Goal: Transaction & Acquisition: Purchase product/service

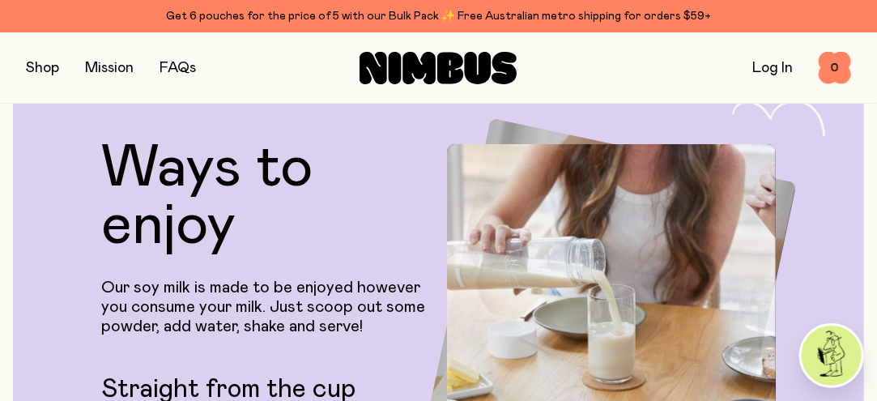
scroll to position [2673, 0]
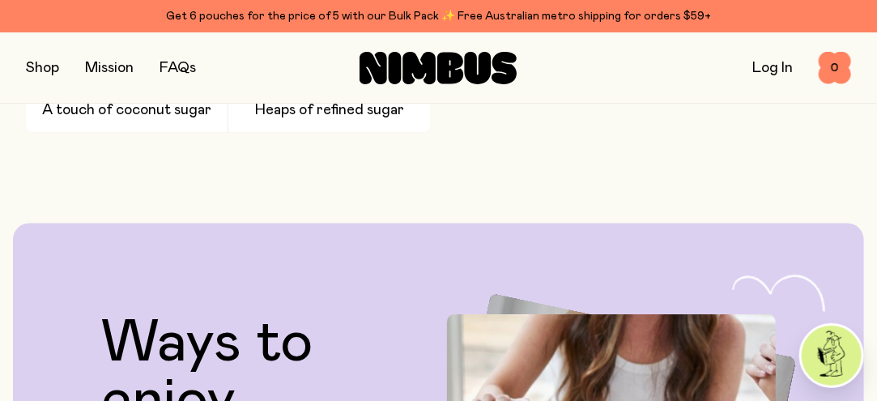
click at [43, 68] on button "button" at bounding box center [42, 68] width 33 height 23
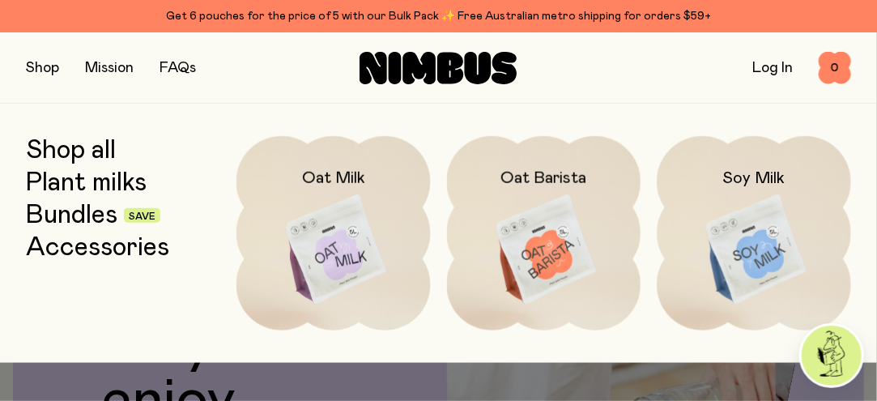
click at [66, 189] on link "Plant milks" at bounding box center [86, 182] width 121 height 29
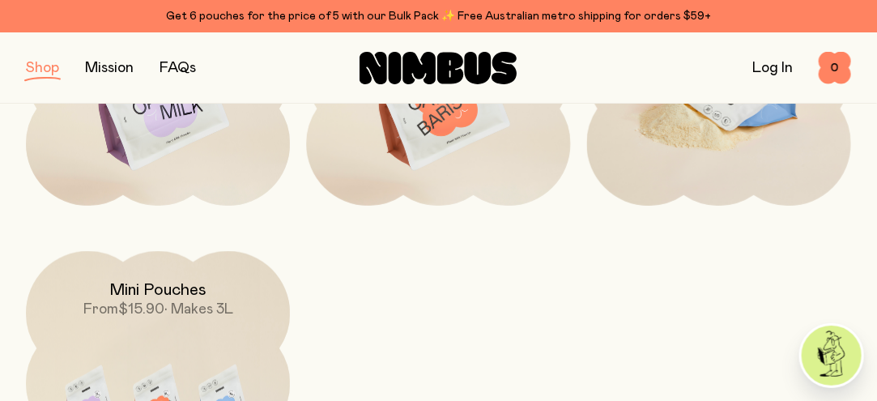
scroll to position [243, 0]
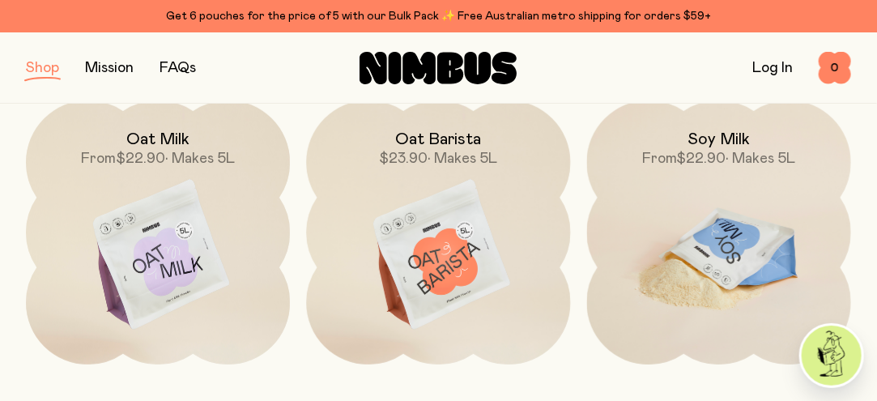
click at [736, 197] on img at bounding box center [719, 255] width 264 height 310
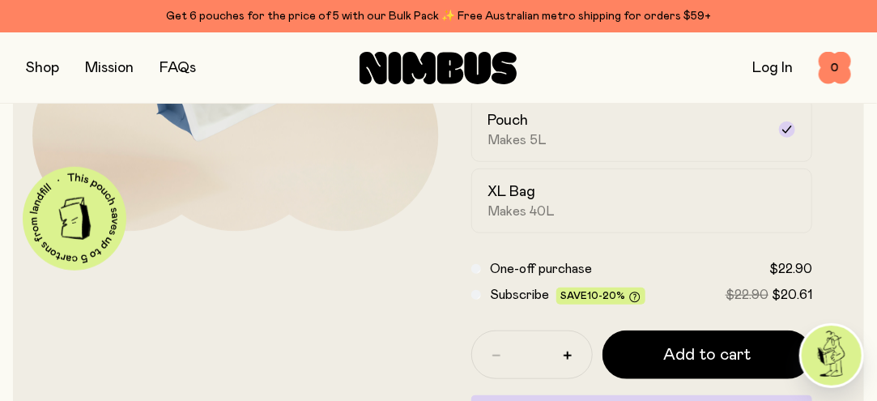
scroll to position [324, 0]
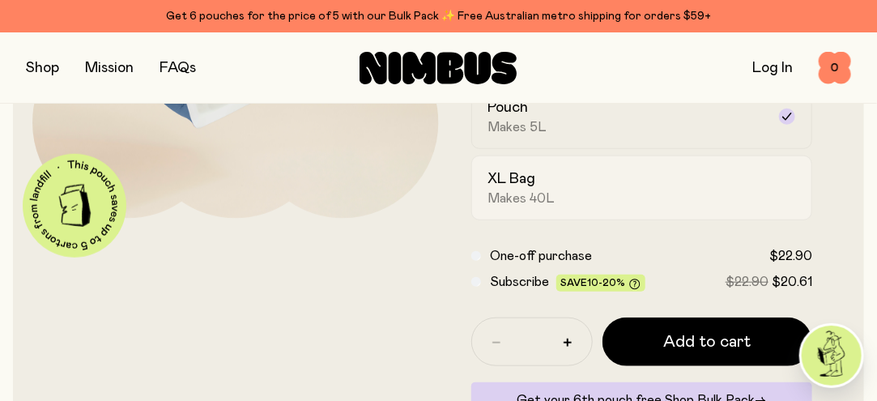
click at [646, 188] on div "XL Bag Makes 40L" at bounding box center [627, 187] width 279 height 37
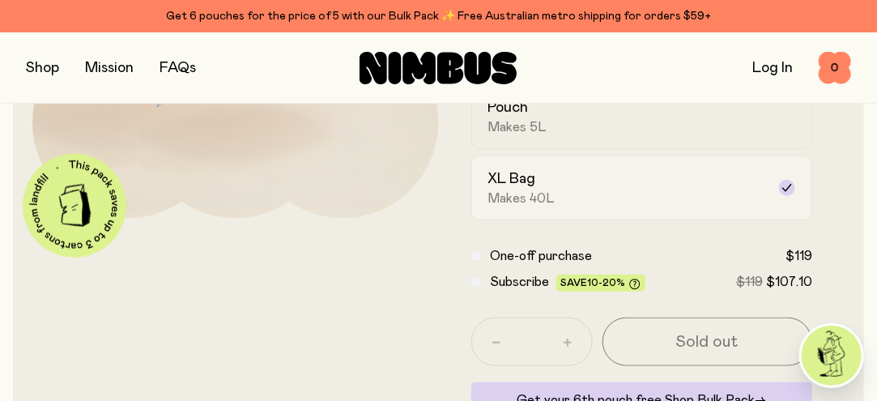
click at [646, 188] on div "XL Bag Makes 40L" at bounding box center [627, 187] width 279 height 37
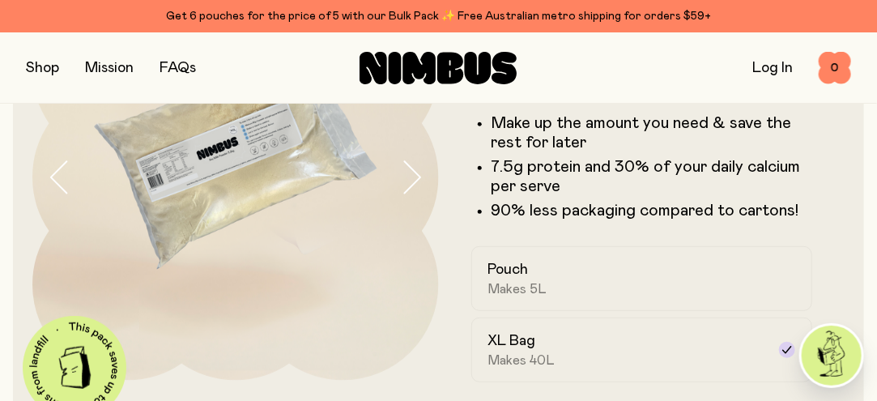
scroll to position [243, 0]
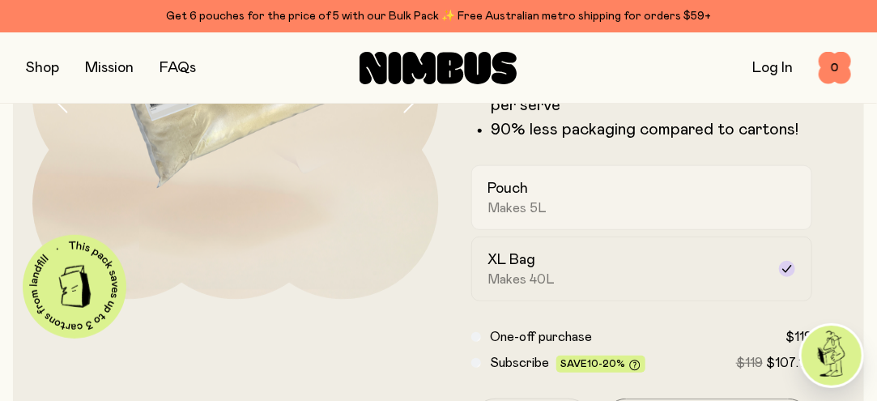
click at [580, 191] on div "Pouch Makes 5L" at bounding box center [627, 197] width 279 height 37
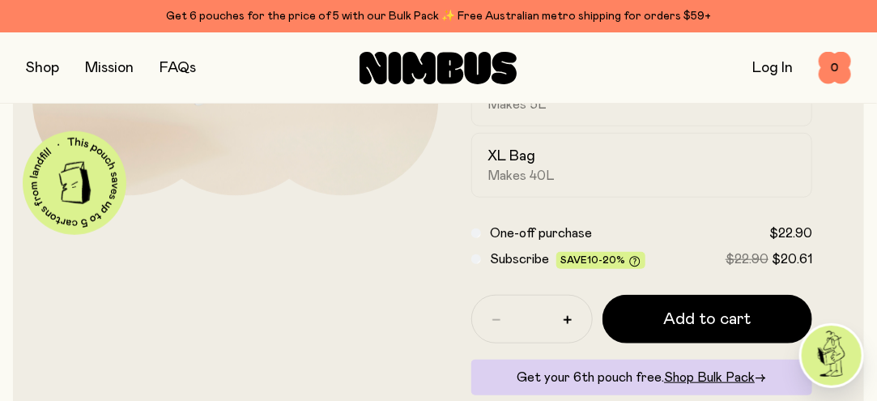
scroll to position [324, 0]
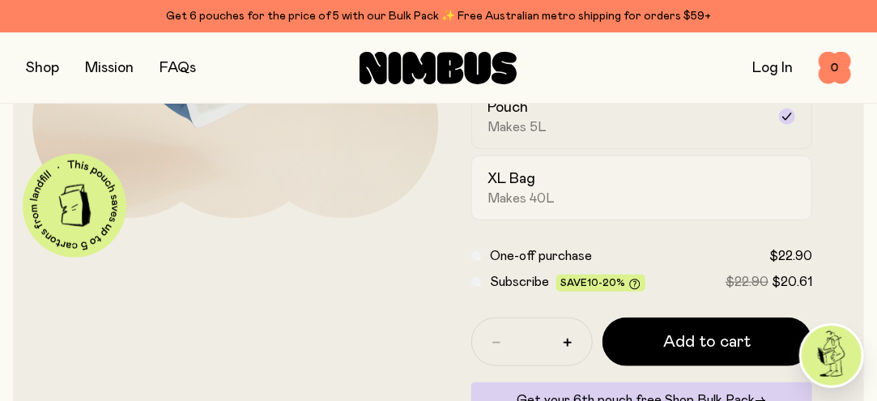
click at [531, 185] on h2 "XL Bag" at bounding box center [512, 178] width 48 height 19
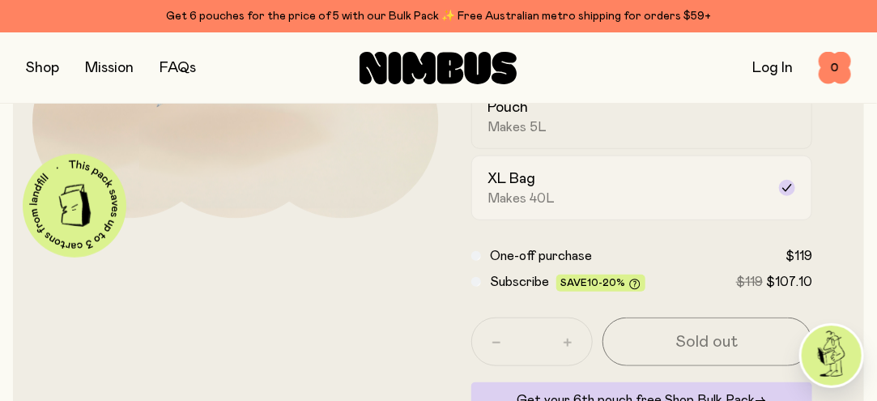
scroll to position [243, 0]
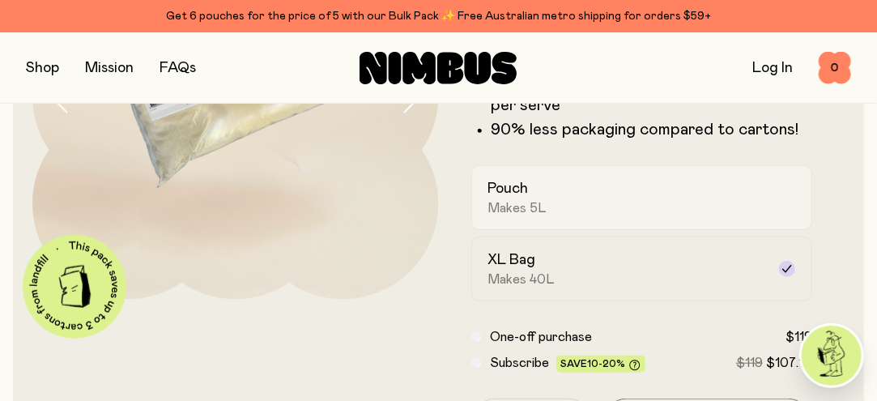
click at [538, 181] on div "Pouch Makes 5L" at bounding box center [627, 197] width 279 height 37
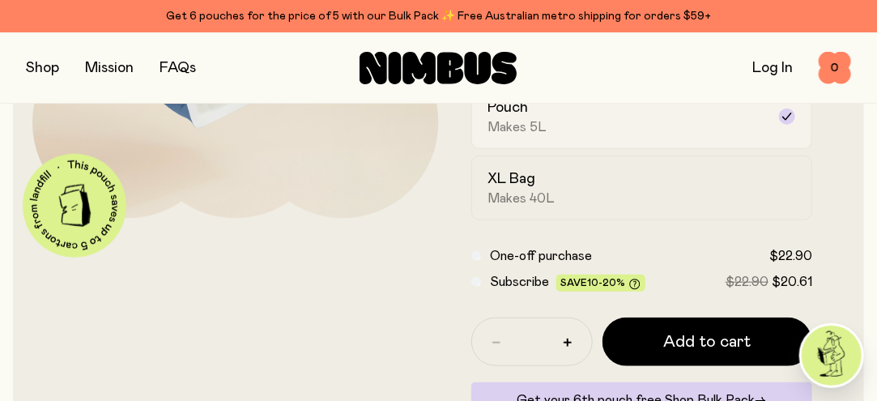
scroll to position [486, 0]
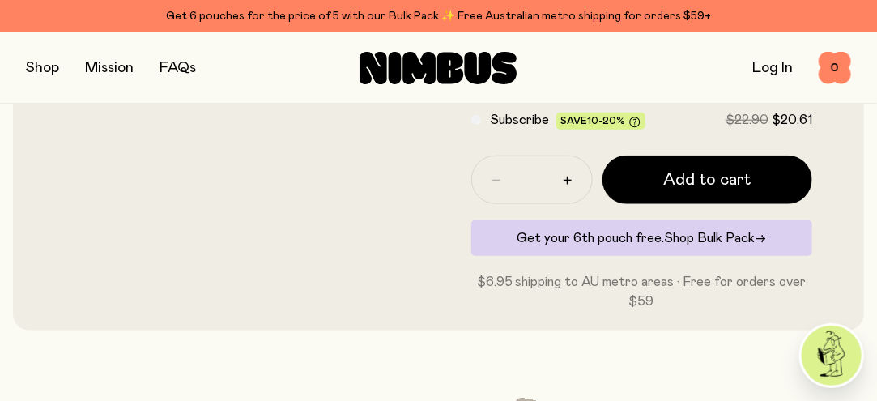
click at [701, 237] on span "Shop Bulk Pack" at bounding box center [709, 238] width 91 height 13
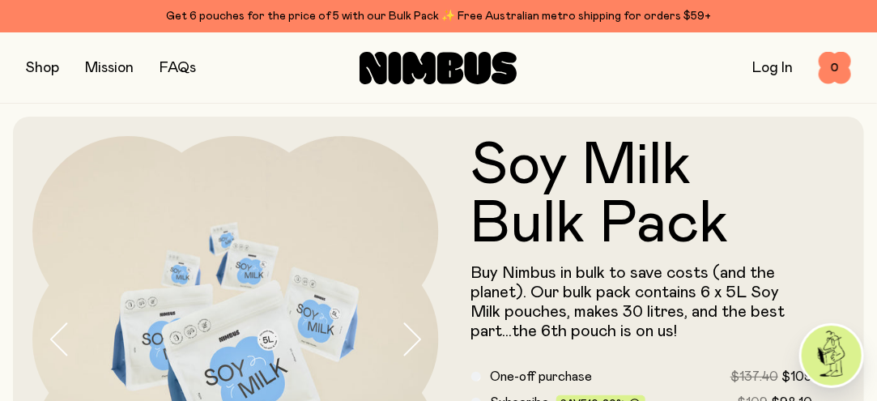
click at [28, 64] on button "button" at bounding box center [42, 68] width 33 height 23
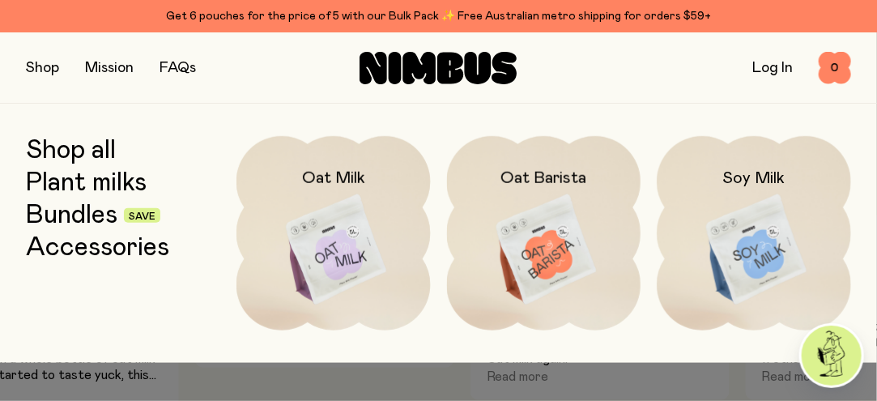
scroll to position [841, 0]
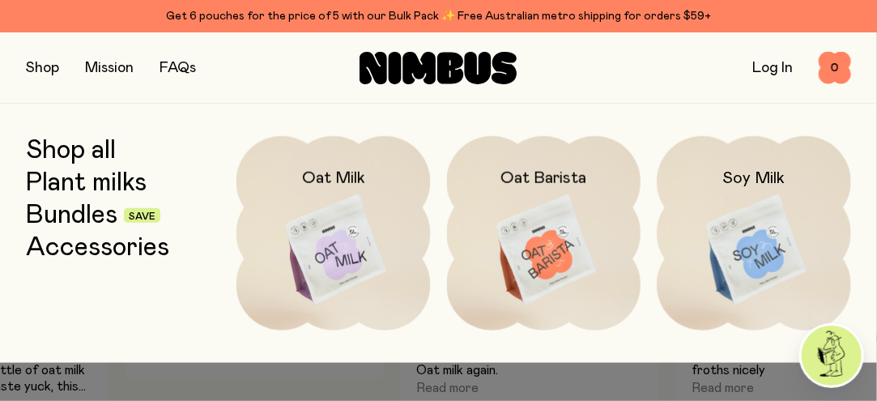
click at [37, 68] on button "button" at bounding box center [42, 68] width 33 height 23
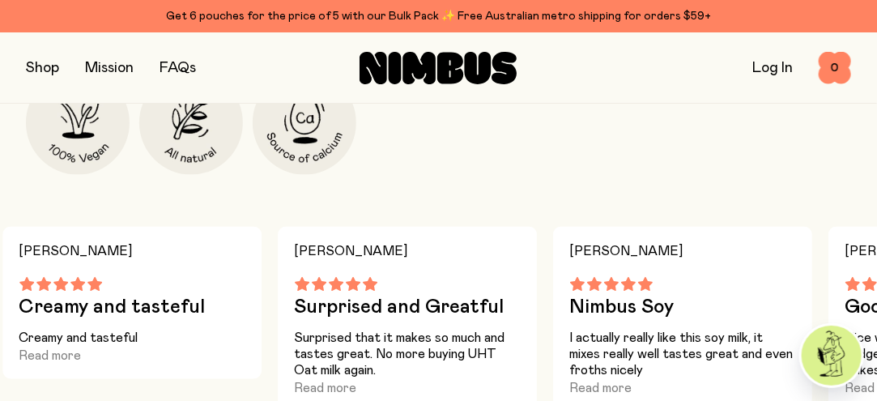
click at [40, 65] on button "button" at bounding box center [42, 68] width 33 height 23
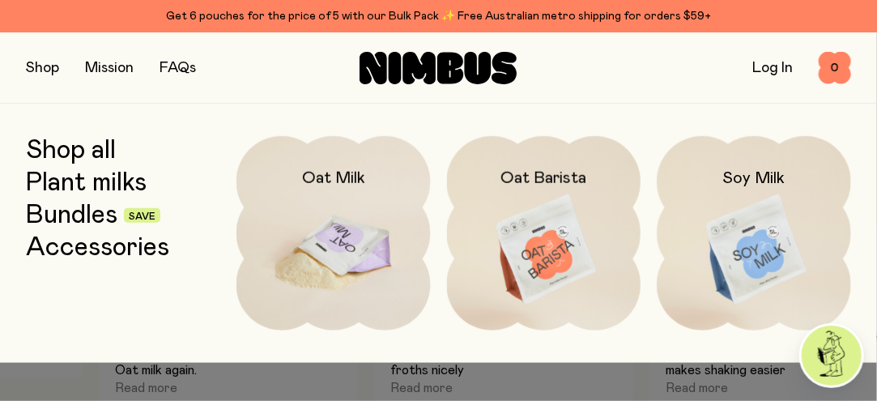
click at [377, 221] on img at bounding box center [334, 250] width 194 height 228
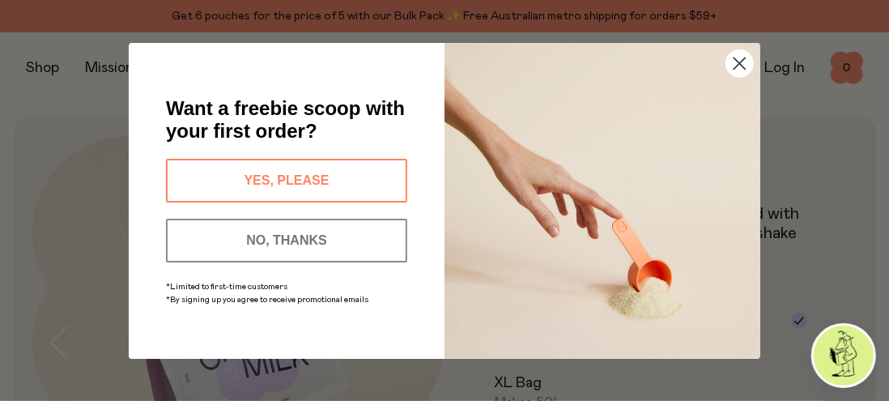
click at [744, 61] on circle "Close dialog" at bounding box center [740, 62] width 27 height 27
